Goal: Information Seeking & Learning: Learn about a topic

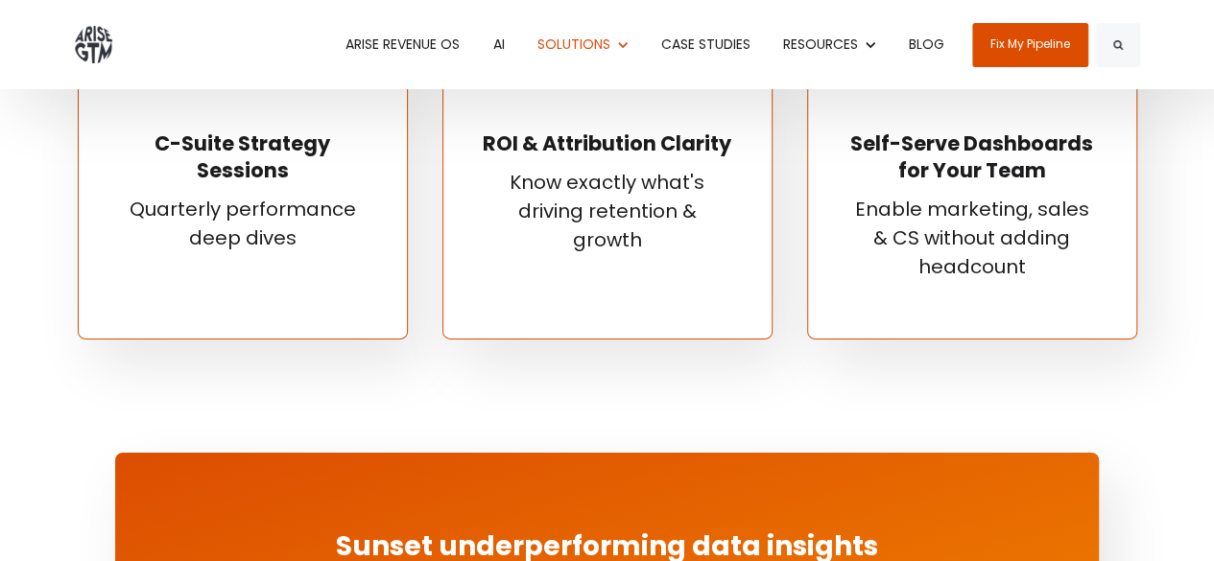
scroll to position [2495, 0]
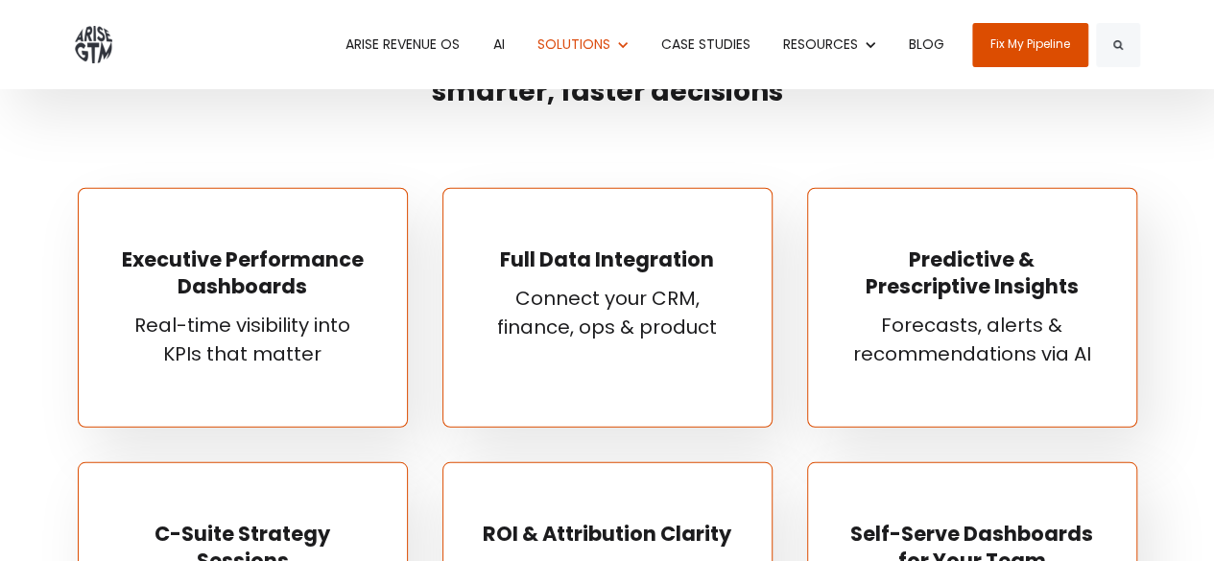
click at [69, 37] on div "ARISE REVENUE OS AI Show submenu for SOLUTIONS SOLUTIONS Show submenu for REVEN…" at bounding box center [607, 44] width 1094 height 89
click at [89, 37] on img at bounding box center [93, 44] width 37 height 37
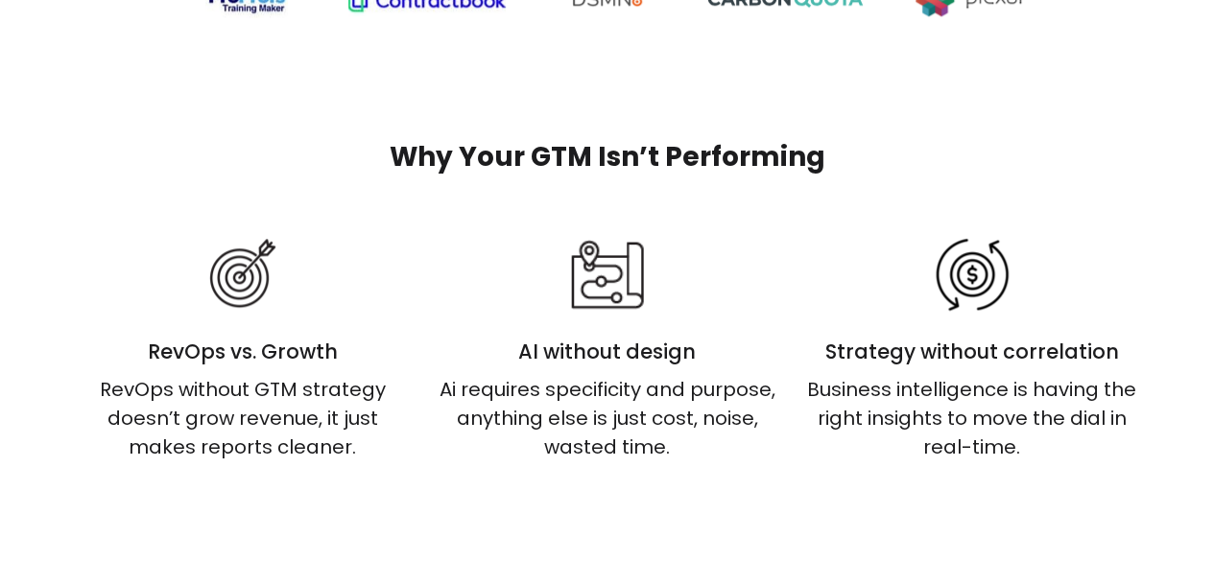
scroll to position [1056, 0]
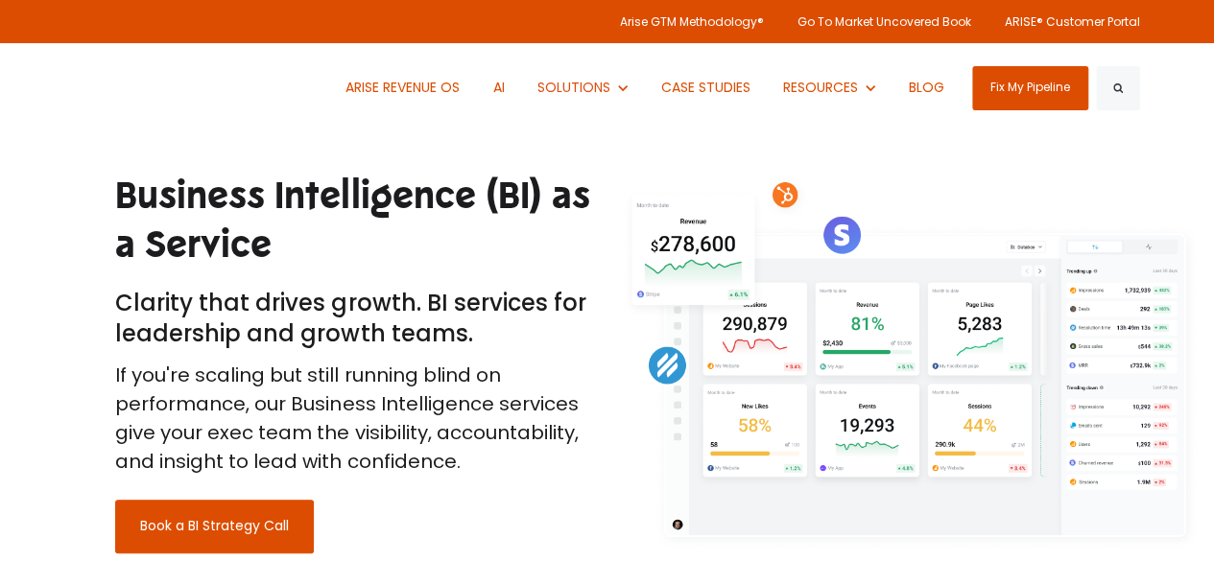
click at [84, 89] on img at bounding box center [94, 87] width 39 height 43
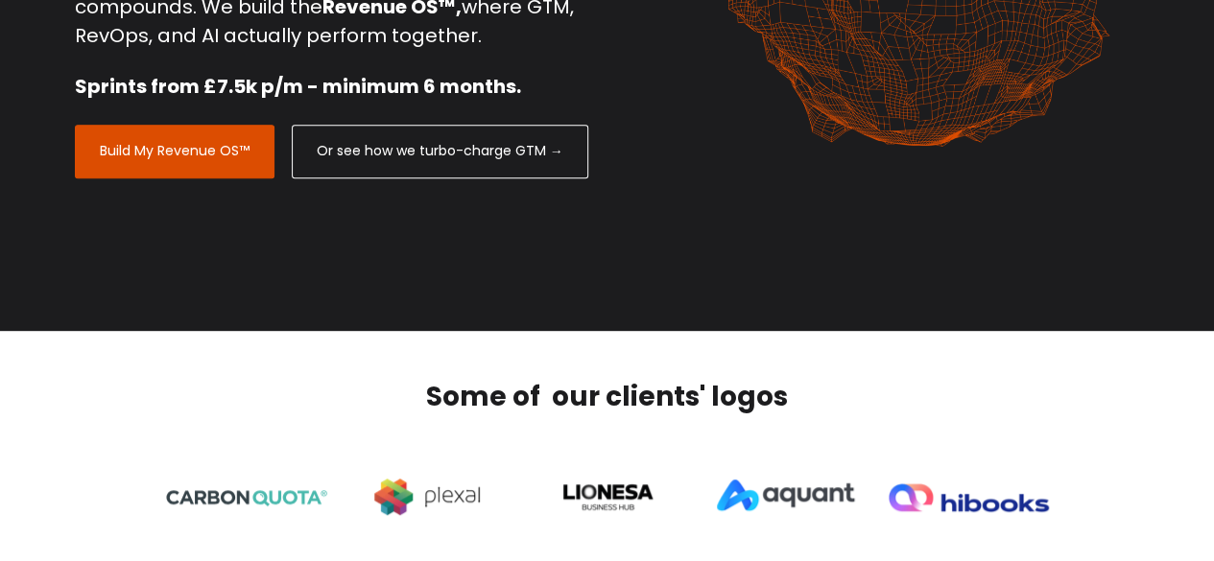
scroll to position [576, 0]
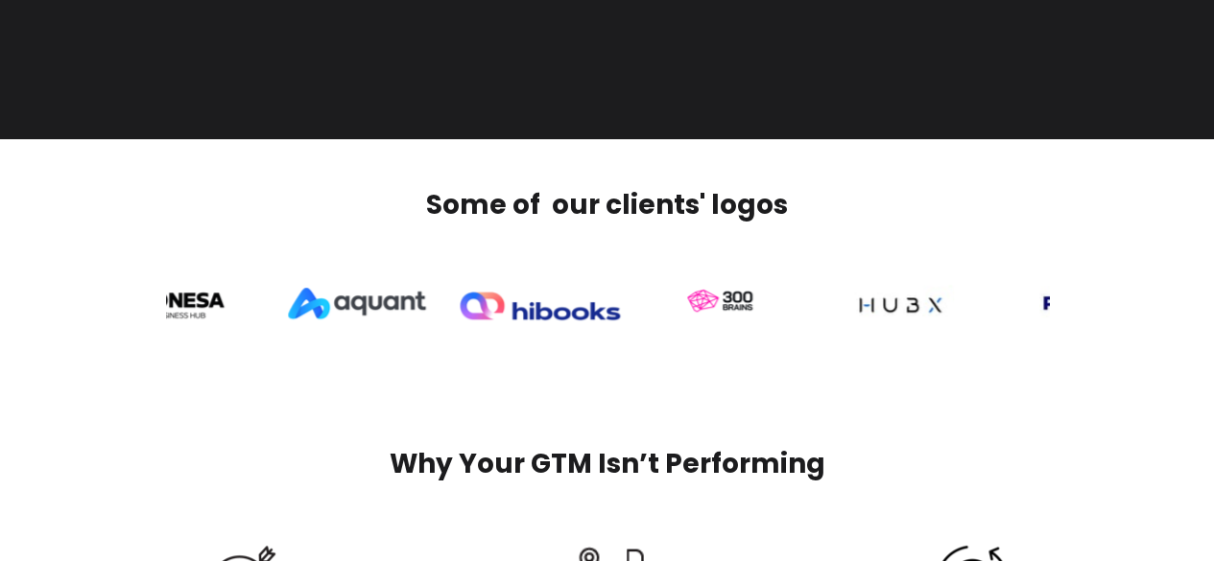
drag, startPoint x: 717, startPoint y: 318, endPoint x: 313, endPoint y: 318, distance: 404.1
click at [459, 320] on img at bounding box center [539, 306] width 161 height 28
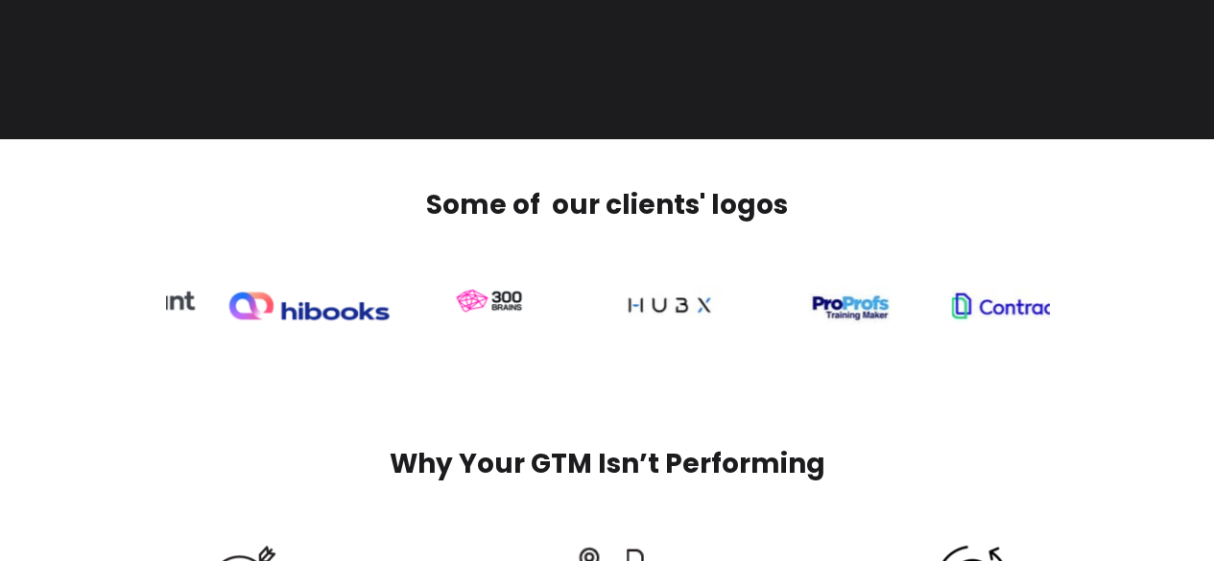
drag, startPoint x: 849, startPoint y: 329, endPoint x: 540, endPoint y: 341, distance: 309.3
click at [540, 341] on img at bounding box center [488, 305] width 161 height 90
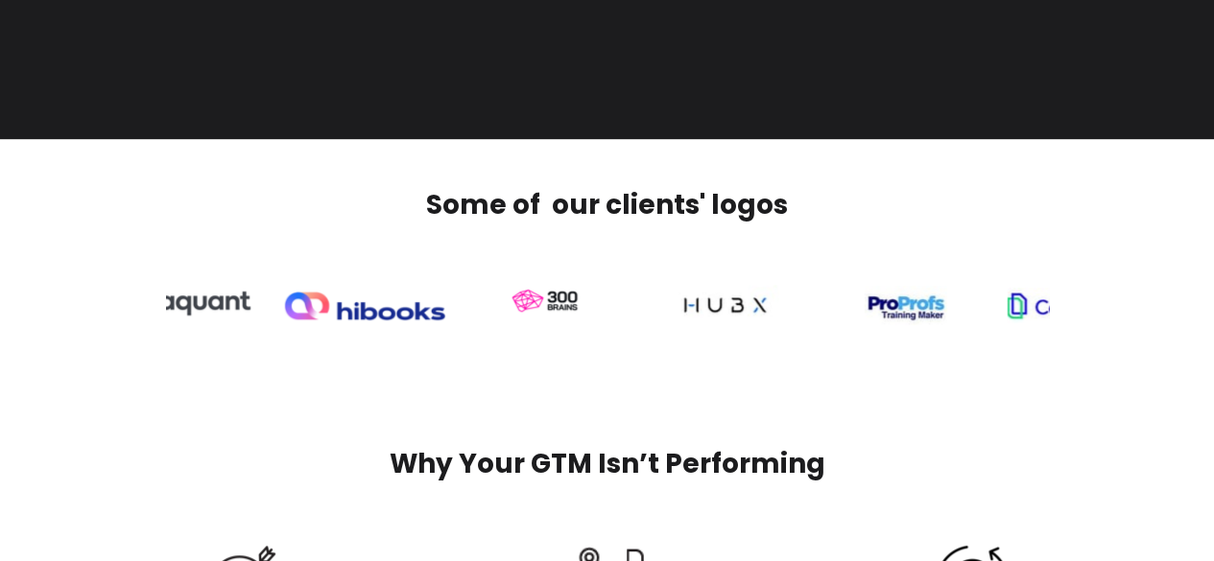
drag, startPoint x: 847, startPoint y: 314, endPoint x: 466, endPoint y: 318, distance: 380.1
click at [824, 316] on div at bounding box center [904, 304] width 161 height 39
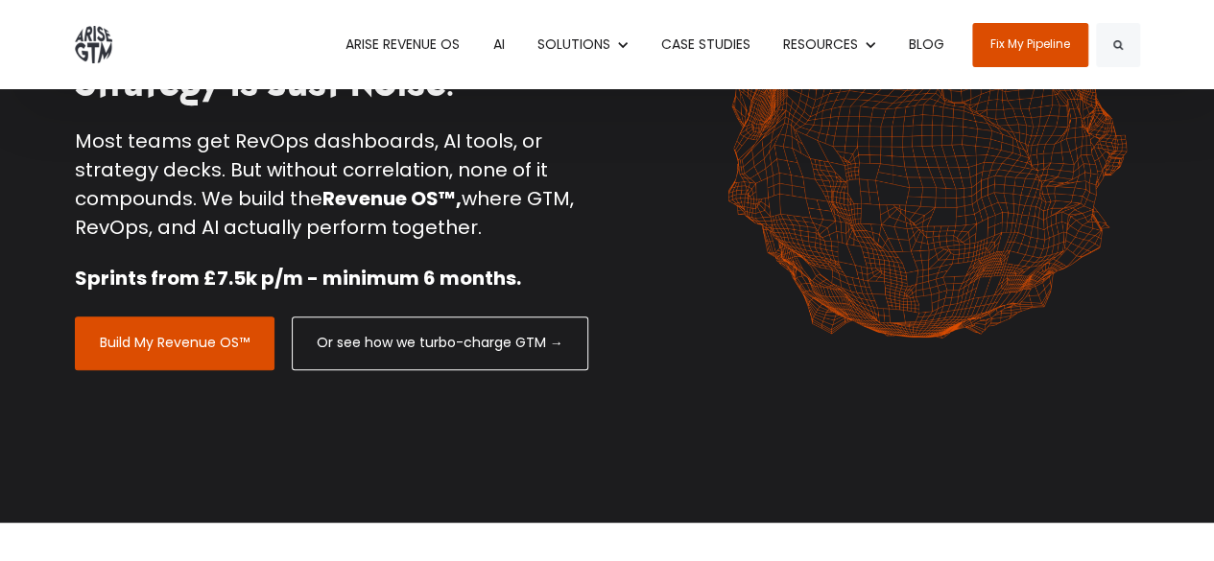
scroll to position [0, 0]
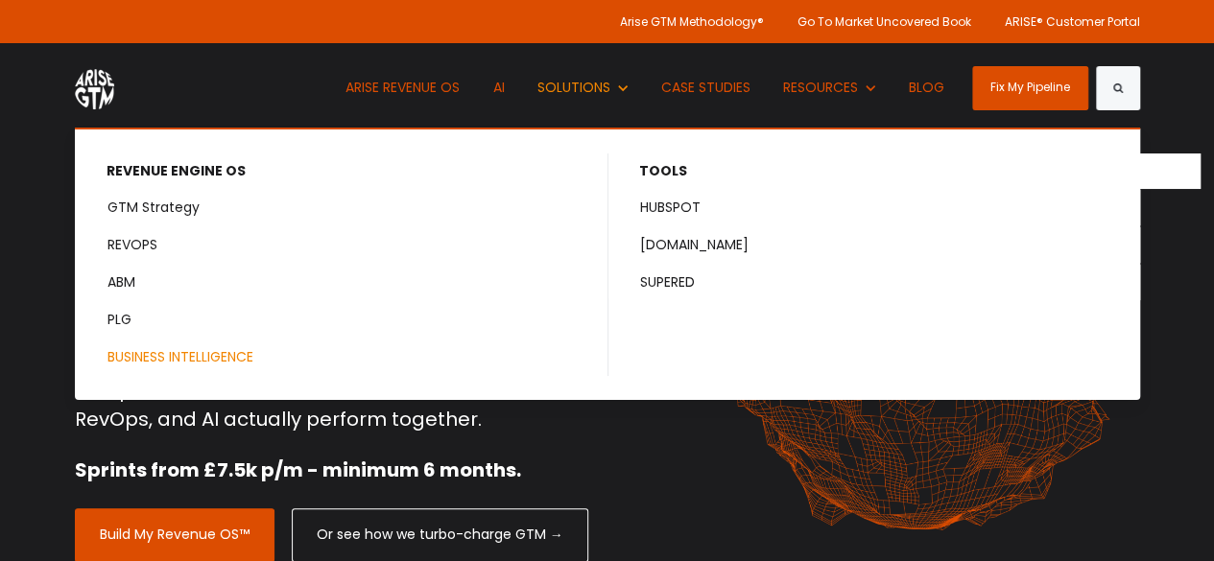
click at [179, 354] on link "BUSINESS INTELLIGENCE" at bounding box center [342, 358] width 531 height 36
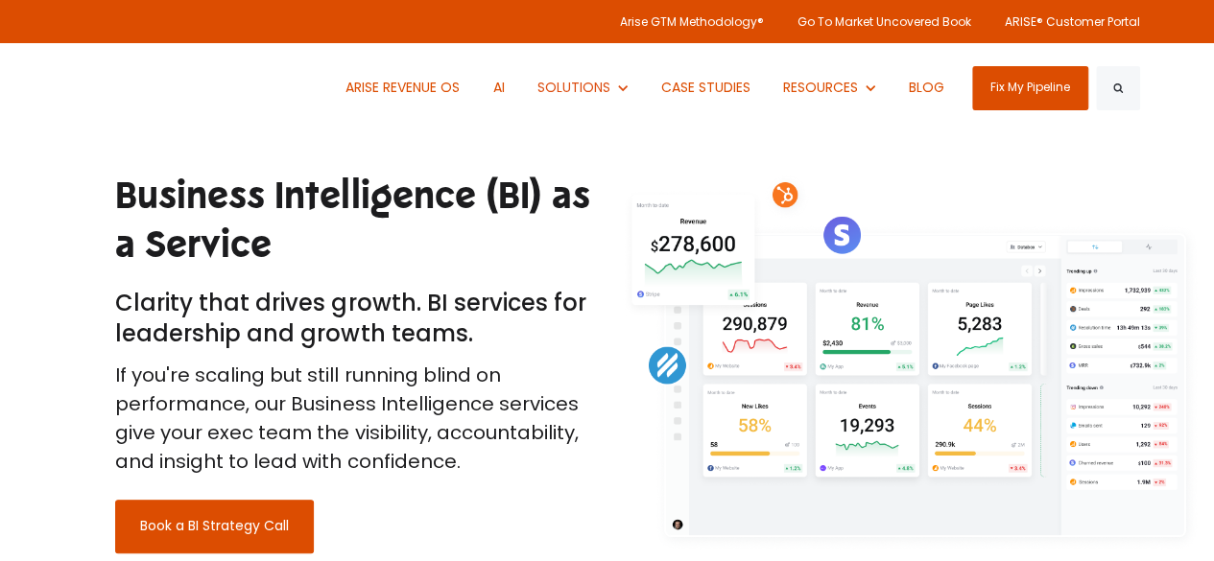
click at [178, 87] on div "ARISE REVENUE OS AI Show submenu for SOLUTIONS SOLUTIONS Show submenu for REVEN…" at bounding box center [607, 87] width 1065 height 89
